Goal: Find specific page/section: Find specific page/section

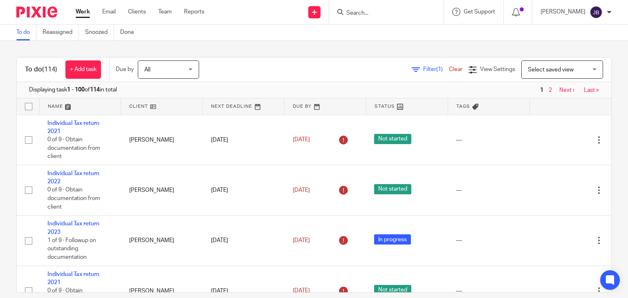
click at [559, 90] on link "Next ›" at bounding box center [566, 90] width 15 height 6
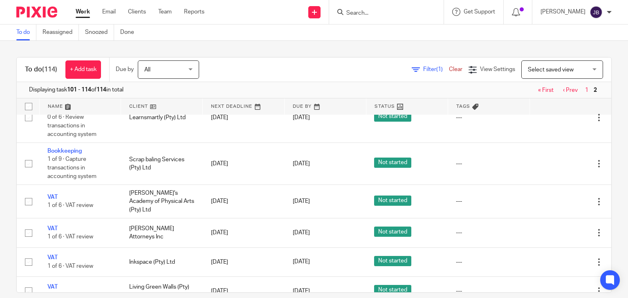
scroll to position [228, 0]
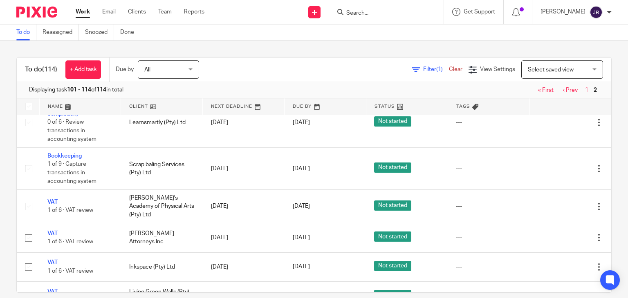
click at [398, 13] on input "Search" at bounding box center [382, 13] width 74 height 7
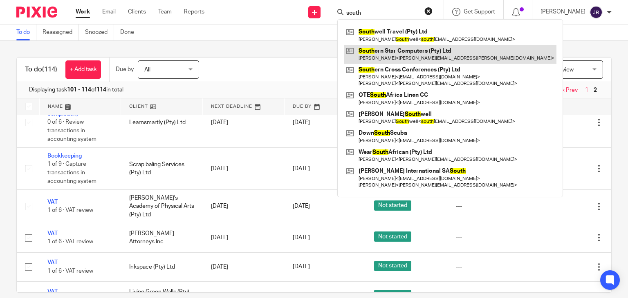
type input "south"
click at [417, 50] on link at bounding box center [450, 54] width 213 height 19
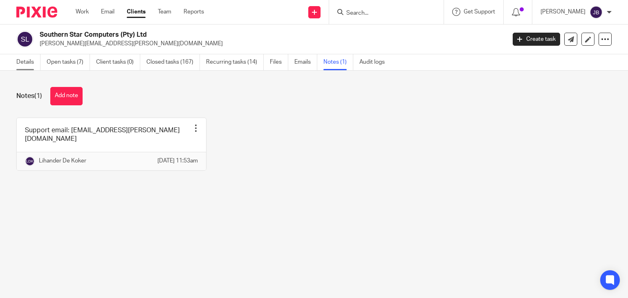
click at [18, 60] on link "Details" at bounding box center [28, 62] width 24 height 16
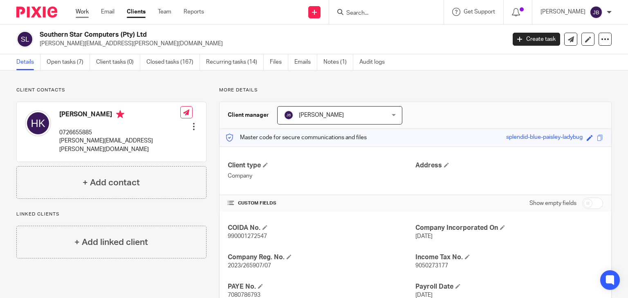
click at [84, 11] on link "Work" at bounding box center [82, 12] width 13 height 8
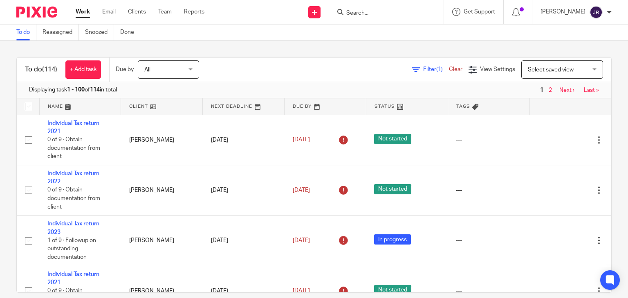
scroll to position [204, 0]
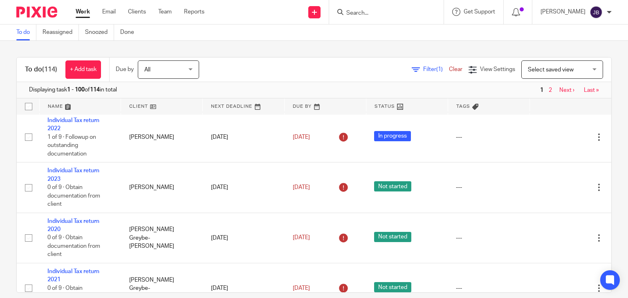
click at [559, 90] on link "Next ›" at bounding box center [566, 90] width 15 height 6
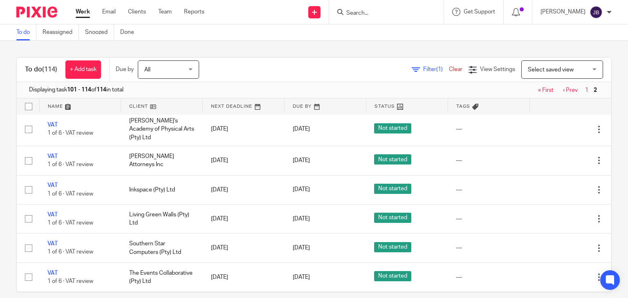
scroll to position [351, 0]
